Goal: Transaction & Acquisition: Purchase product/service

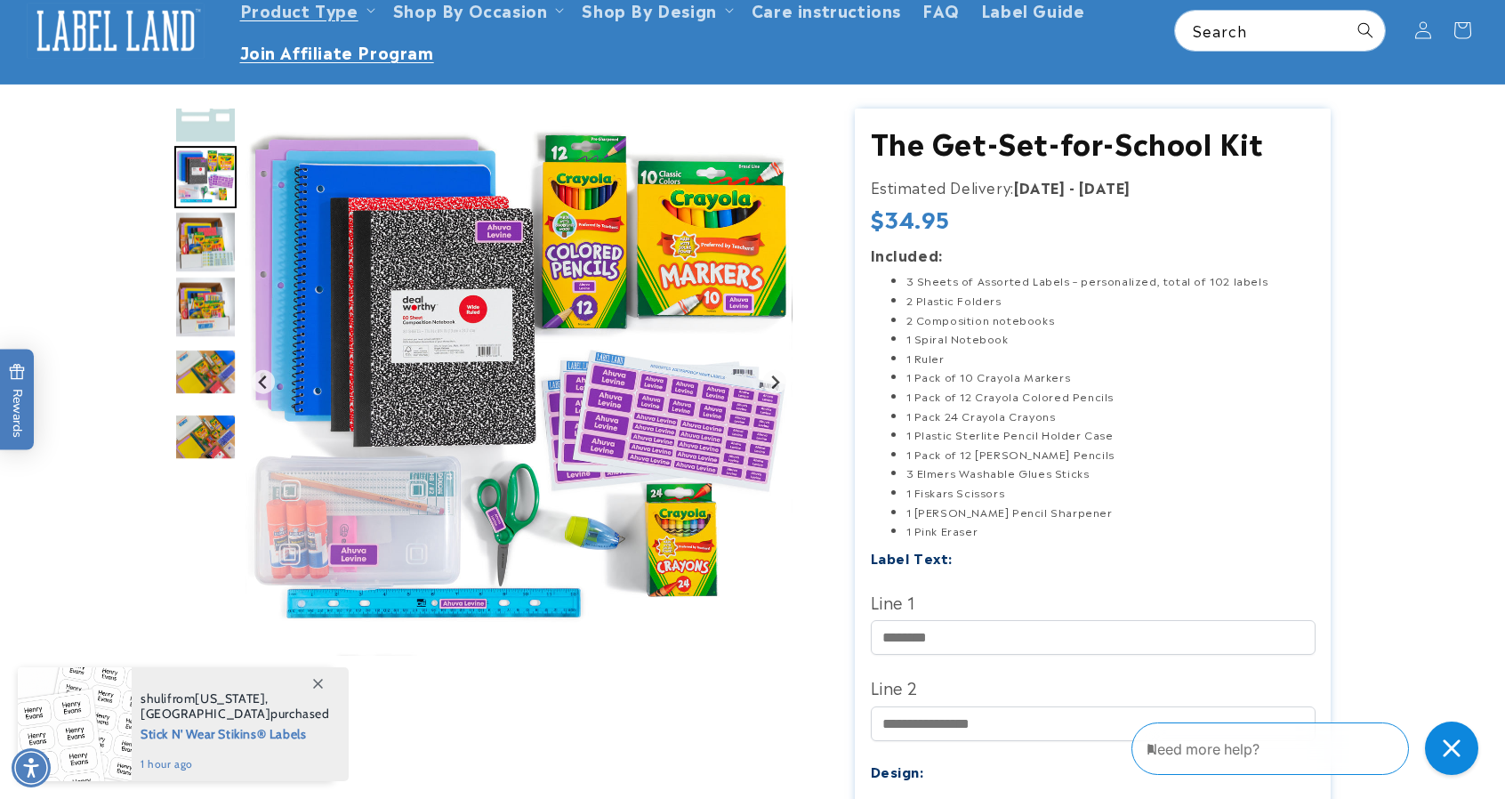
scroll to position [103, 0]
